Goal: Find contact information: Find contact information

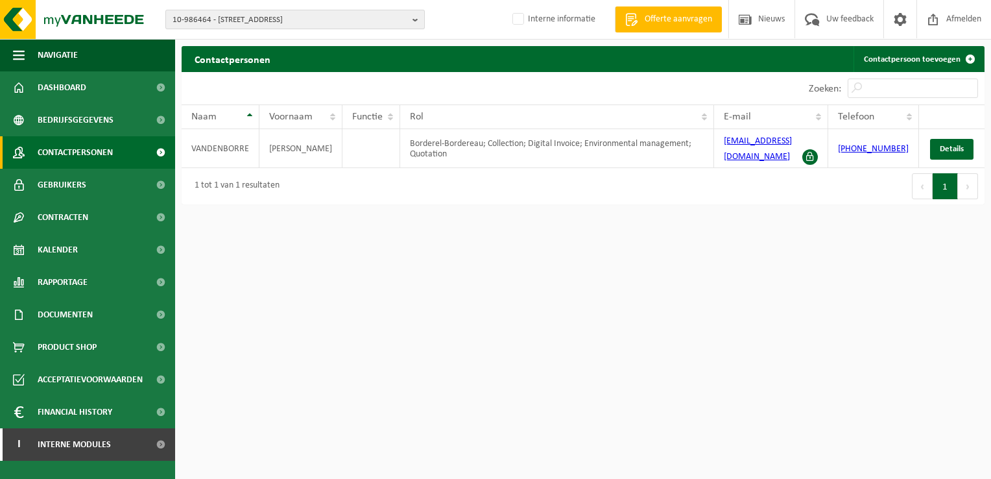
click at [223, 19] on span "10-986464 - [STREET_ADDRESS]" at bounding box center [290, 19] width 235 height 19
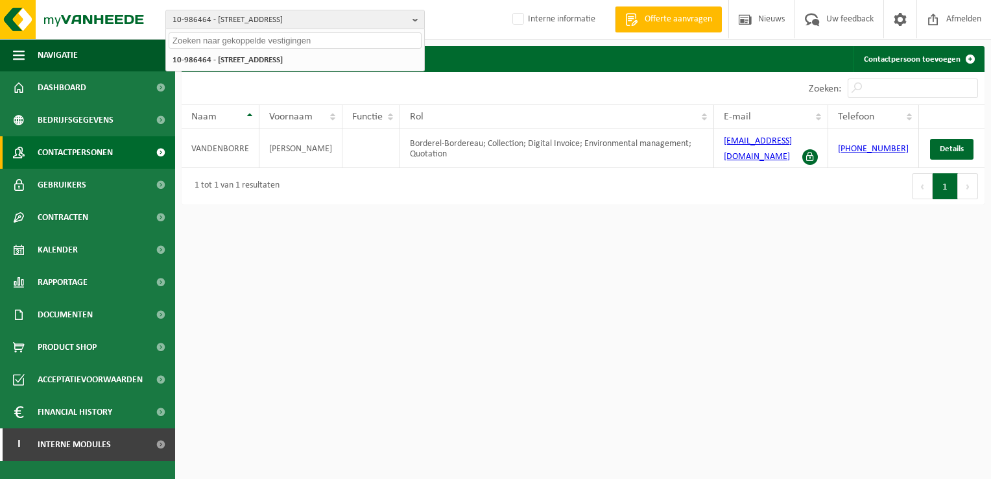
click at [226, 45] on input "text" at bounding box center [295, 40] width 253 height 16
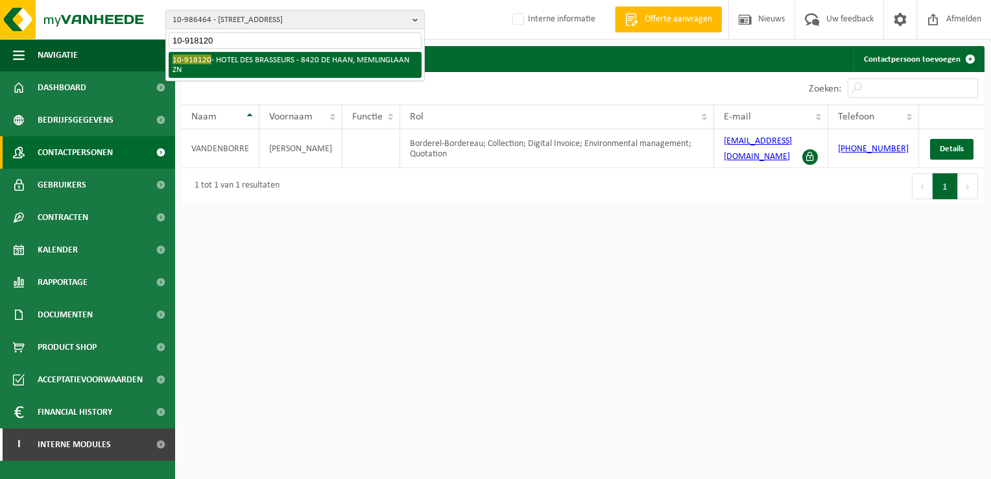
type input "10-918120"
click at [231, 58] on li "10-918120 - HOTEL DES BRASSEURS - 8420 DE HAAN, MEMLINGLAAN ZN" at bounding box center [295, 65] width 253 height 26
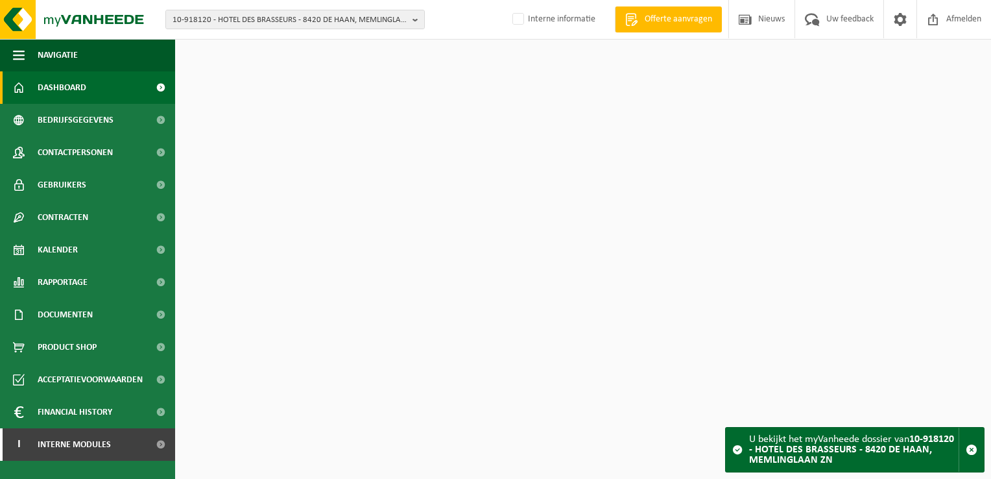
click at [128, 156] on link "Contactpersonen" at bounding box center [87, 152] width 175 height 32
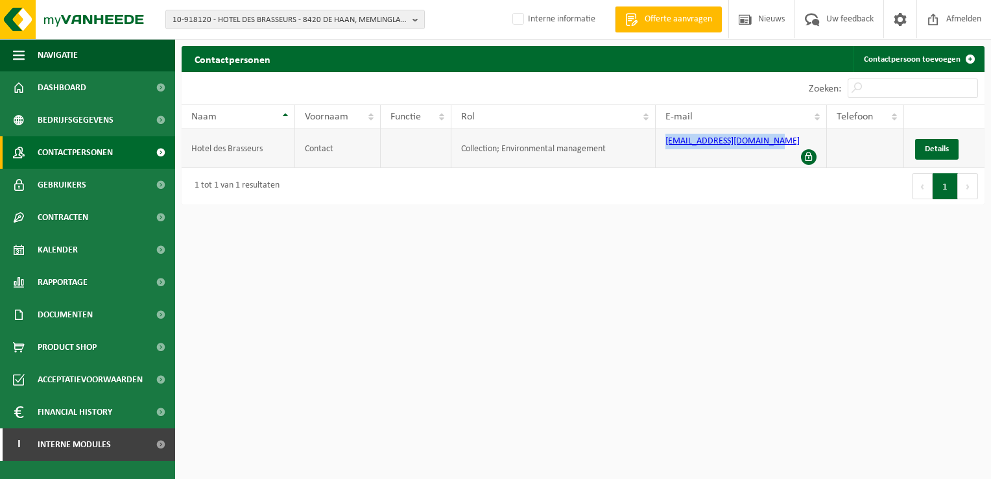
drag, startPoint x: 779, startPoint y: 144, endPoint x: 638, endPoint y: 146, distance: 141.5
click at [638, 146] on tr "Hotel des Brasseurs Contact Collection; Environmental management info@hoteldesb…" at bounding box center [583, 148] width 803 height 39
copy tr "info@hoteldesbrasseurs.be"
